Goal: Information Seeking & Learning: Learn about a topic

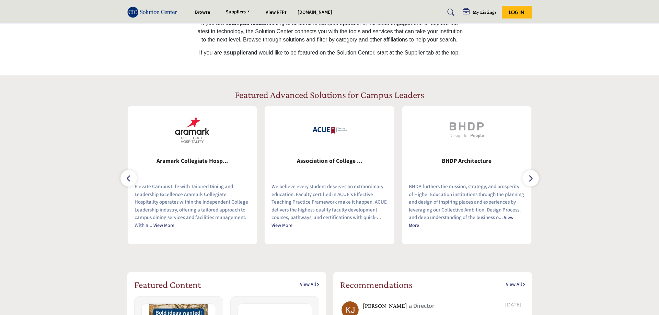
scroll to position [187, 0]
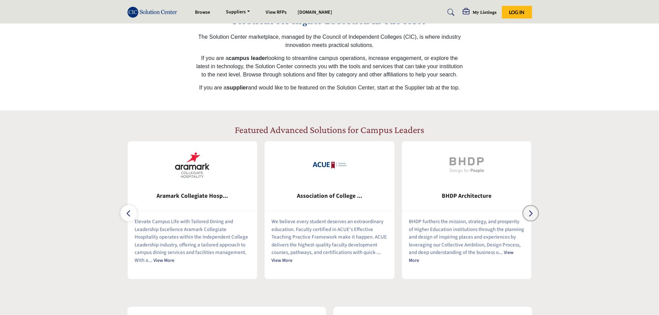
click at [535, 215] on button "button" at bounding box center [530, 213] width 16 height 16
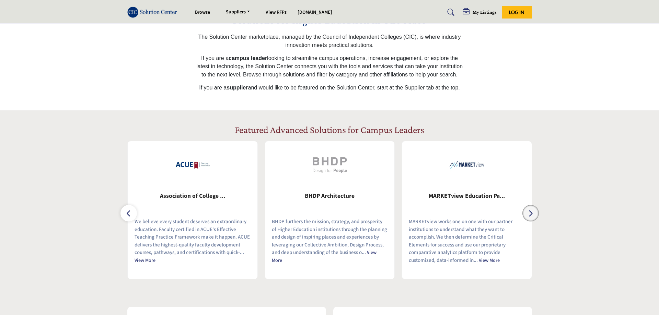
click at [535, 215] on button "button" at bounding box center [530, 213] width 16 height 16
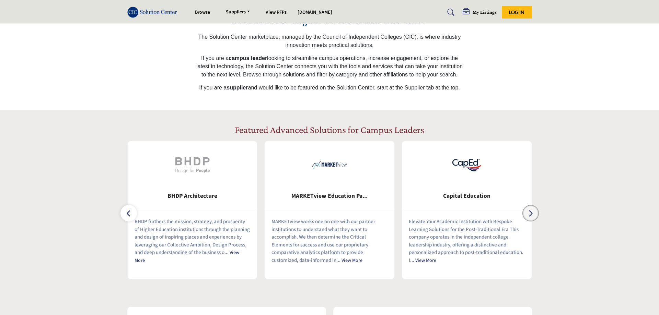
click at [535, 215] on button "button" at bounding box center [530, 213] width 16 height 16
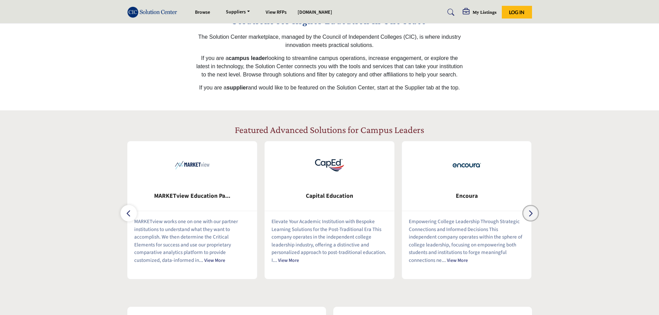
click at [535, 215] on button "button" at bounding box center [530, 213] width 16 height 16
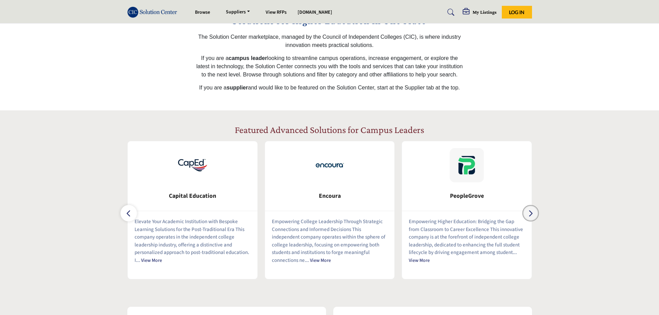
click at [535, 215] on button "button" at bounding box center [530, 213] width 16 height 16
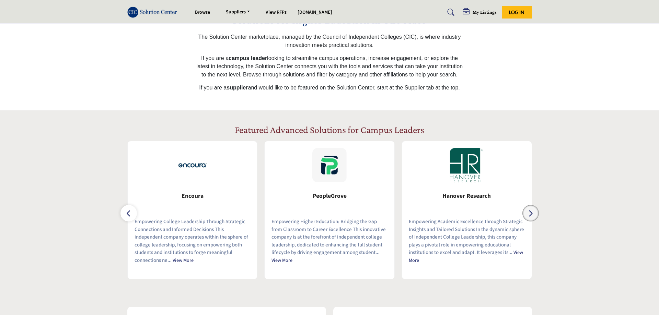
click at [535, 215] on button "button" at bounding box center [530, 213] width 16 height 16
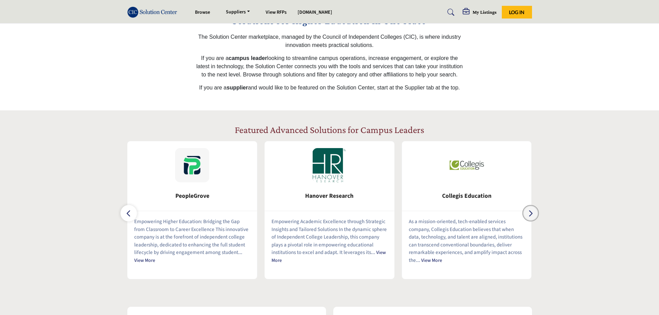
click at [535, 215] on button "button" at bounding box center [530, 213] width 16 height 16
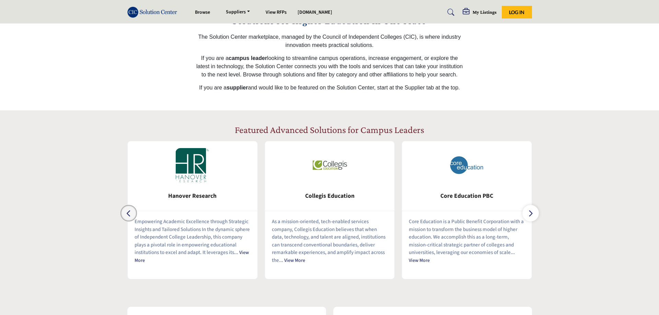
click at [131, 213] on icon "button" at bounding box center [128, 213] width 5 height 9
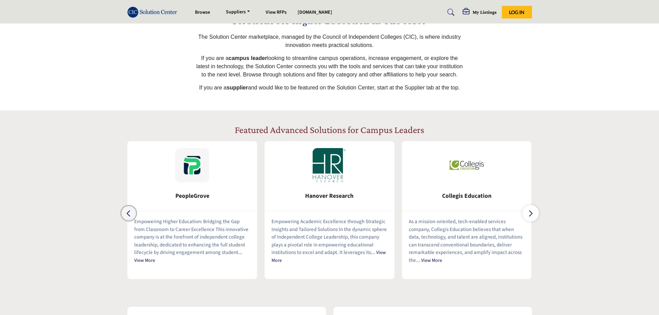
click at [131, 213] on icon "button" at bounding box center [128, 213] width 5 height 9
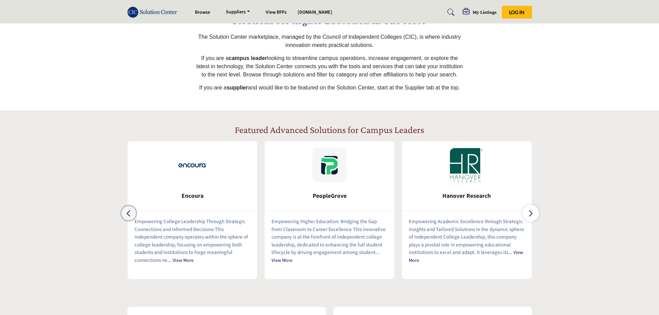
click at [131, 213] on icon "button" at bounding box center [128, 213] width 5 height 9
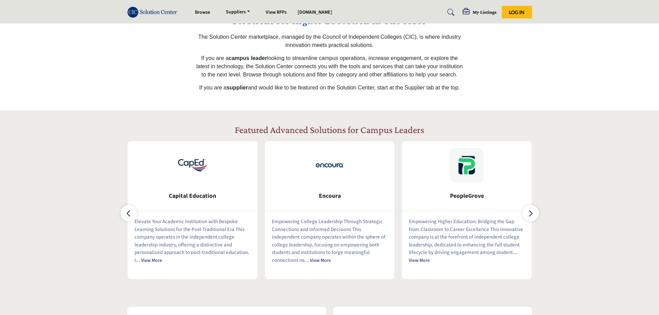
click at [189, 164] on img at bounding box center [192, 165] width 34 height 34
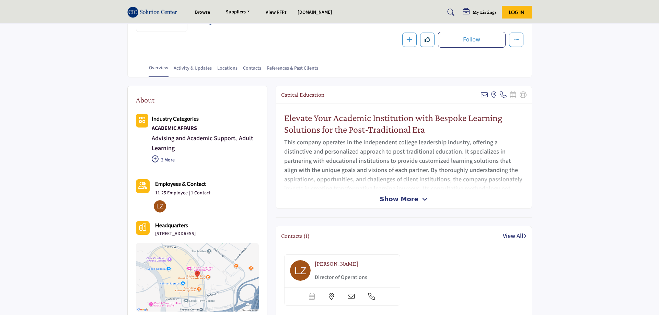
scroll to position [105, 0]
click at [394, 200] on span "Show More" at bounding box center [399, 199] width 38 height 9
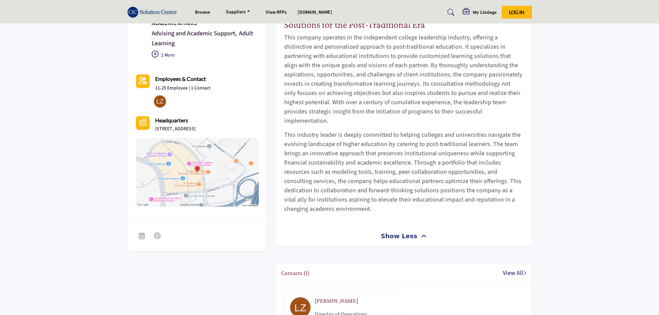
scroll to position [70, 0]
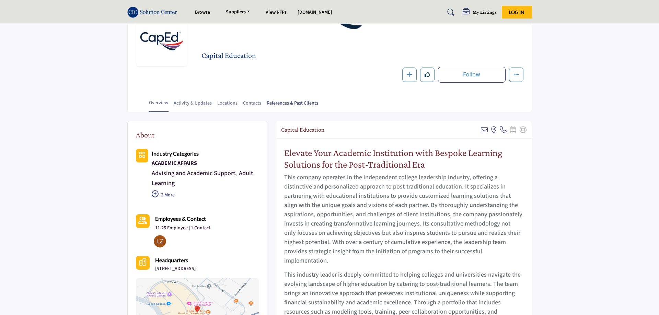
click at [287, 104] on link "References & Past Clients" at bounding box center [292, 106] width 52 height 12
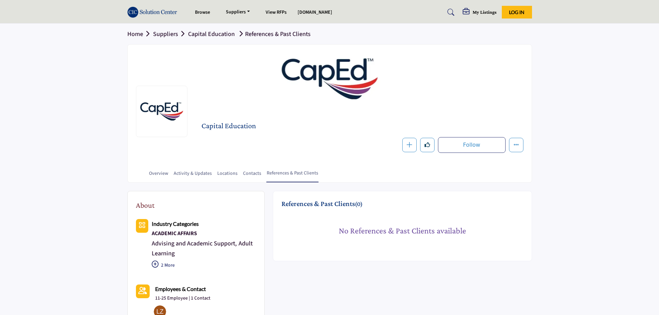
scroll to position [140, 0]
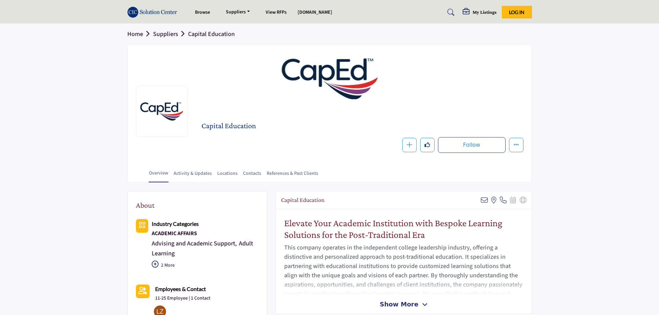
click at [154, 15] on img at bounding box center [154, 12] width 54 height 11
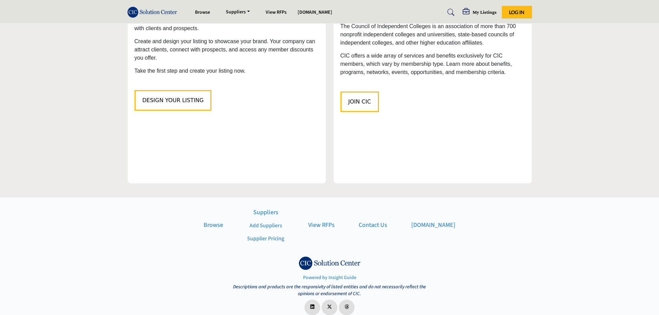
scroll to position [774, 0]
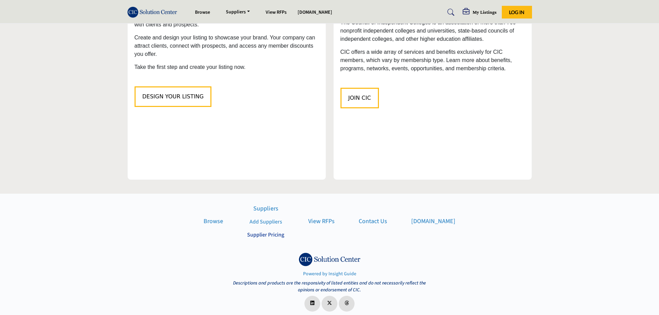
click at [270, 232] on link "Supplier Pricing" at bounding box center [265, 235] width 37 height 8
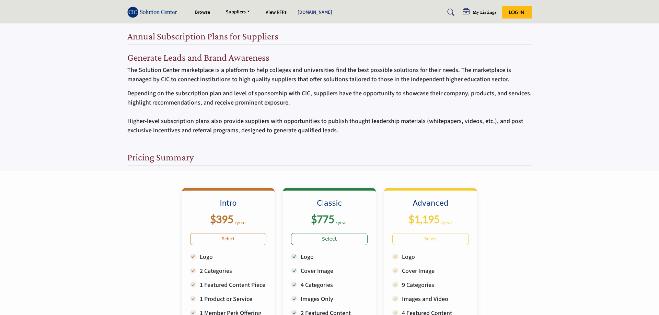
click at [305, 11] on link "[DOMAIN_NAME]" at bounding box center [315, 12] width 35 height 7
